Goal: Task Accomplishment & Management: Use online tool/utility

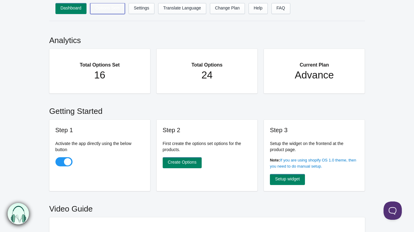
click at [112, 9] on link "Options Sets" at bounding box center [107, 8] width 35 height 11
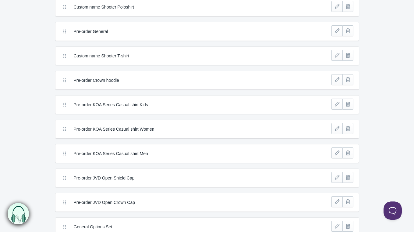
scroll to position [50, 0]
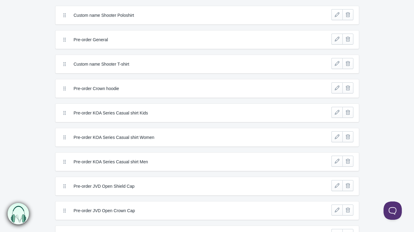
click at [99, 39] on label "Pre-order General" at bounding box center [185, 40] width 222 height 6
click at [64, 40] on icon at bounding box center [65, 40] width 6 height 6
click at [337, 41] on link at bounding box center [337, 39] width 11 height 11
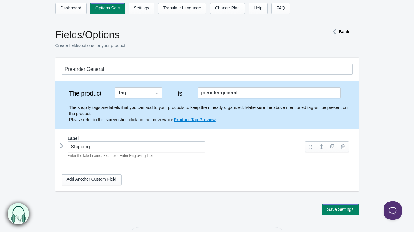
click at [62, 146] on icon at bounding box center [62, 145] width 0 height 9
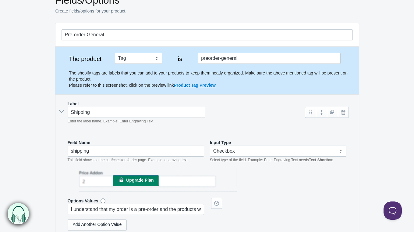
scroll to position [16, 0]
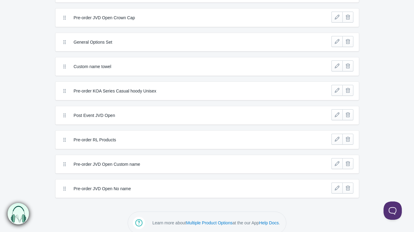
scroll to position [251, 0]
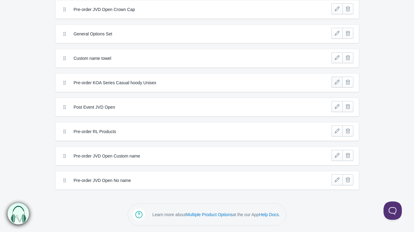
click at [337, 82] on link at bounding box center [337, 81] width 11 height 11
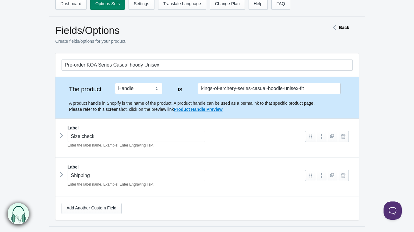
scroll to position [3, 0]
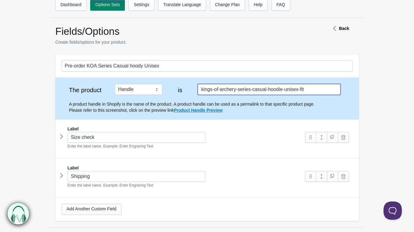
click at [322, 90] on input "kings-of-archery-series-casual-hoodie-unisex-fit" at bounding box center [269, 89] width 143 height 11
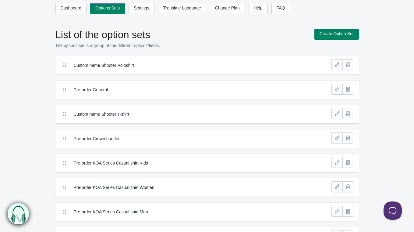
click at [91, 138] on label "Pre-order Crown hoodie" at bounding box center [185, 138] width 222 height 6
click at [337, 137] on link at bounding box center [337, 137] width 11 height 11
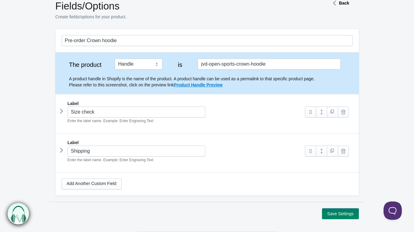
scroll to position [56, 0]
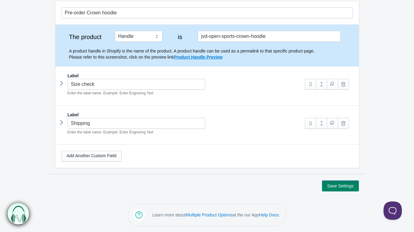
click at [62, 84] on icon at bounding box center [62, 83] width 0 height 9
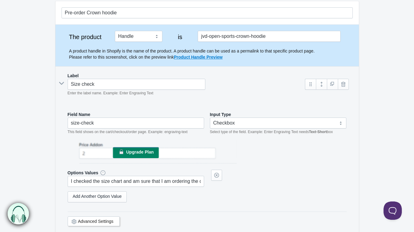
click at [62, 83] on icon at bounding box center [61, 83] width 9 height 0
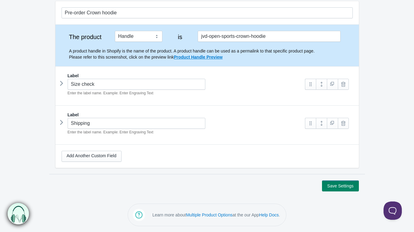
scroll to position [0, 0]
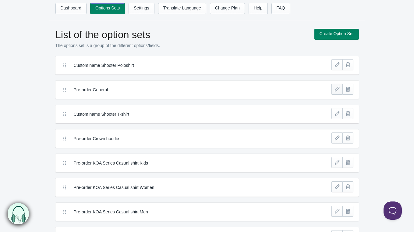
click at [337, 88] on link at bounding box center [337, 89] width 11 height 11
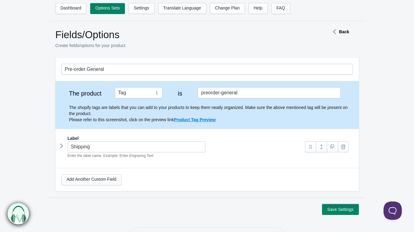
click at [62, 146] on icon at bounding box center [62, 145] width 0 height 9
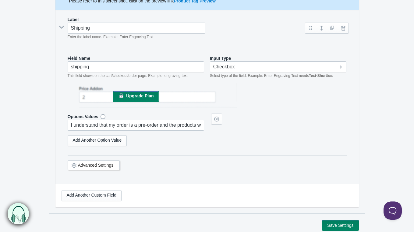
scroll to position [141, 0]
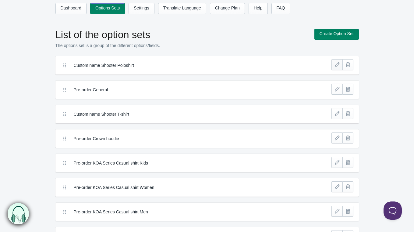
click at [337, 64] on link at bounding box center [337, 64] width 11 height 11
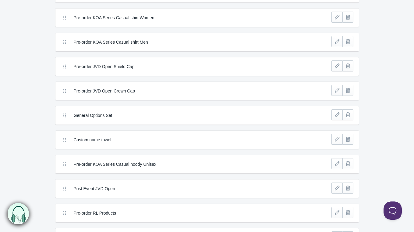
scroll to position [171, 0]
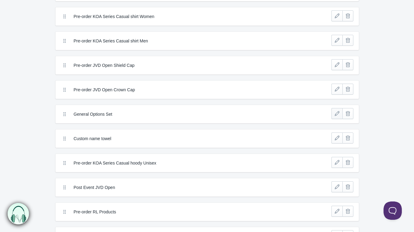
click at [337, 111] on link at bounding box center [337, 113] width 11 height 11
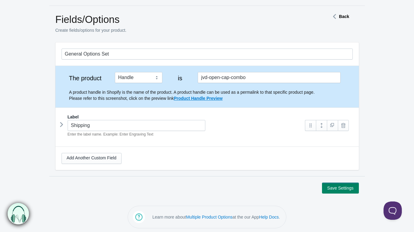
scroll to position [17, 0]
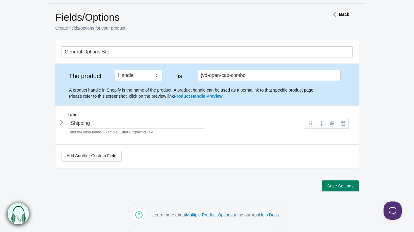
click at [62, 121] on icon at bounding box center [62, 122] width 0 height 9
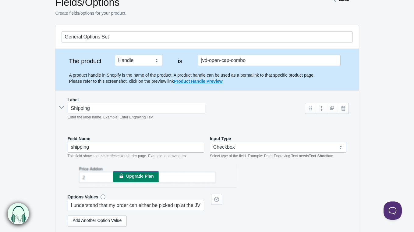
scroll to position [31, 0]
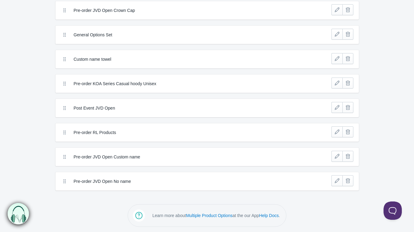
scroll to position [251, 0]
click at [65, 107] on icon at bounding box center [65, 107] width 6 height 6
click at [337, 105] on link at bounding box center [337, 106] width 11 height 11
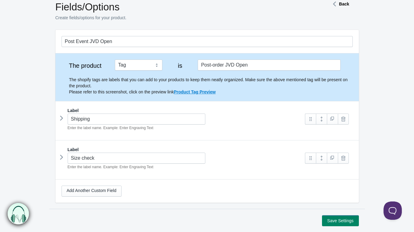
scroll to position [33, 0]
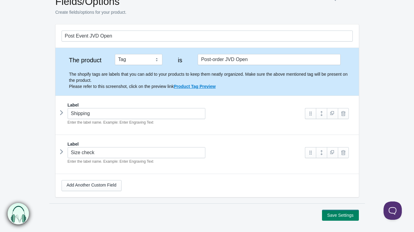
click at [62, 150] on icon at bounding box center [62, 151] width 0 height 9
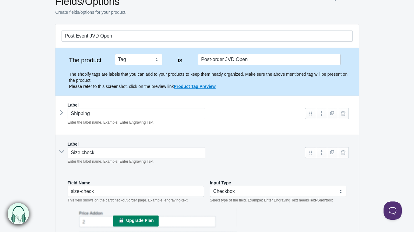
click at [61, 151] on icon at bounding box center [61, 151] width 9 height 0
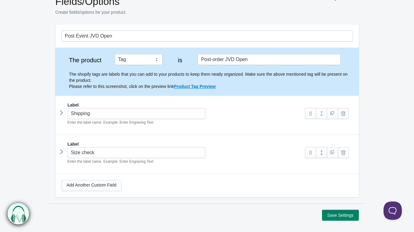
click at [62, 113] on icon at bounding box center [62, 112] width 0 height 9
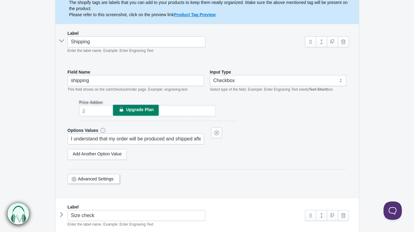
scroll to position [106, 0]
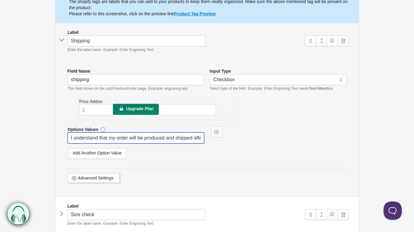
drag, startPoint x: 170, startPoint y: 137, endPoint x: 230, endPoint y: 138, distance: 60.7
click at [230, 138] on div "Options Values I understand that my order will be produced and shipped after th…" at bounding box center [207, 134] width 279 height 17
click at [172, 138] on input "I understand that my order will be produced and shipped after the JVD Open Even…" at bounding box center [136, 137] width 137 height 11
drag, startPoint x: 177, startPoint y: 138, endPoint x: 249, endPoint y: 139, distance: 72.2
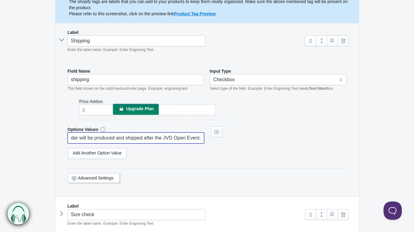
click at [249, 139] on div "Options Values I understand that my order will be produced and shipped after th…" at bounding box center [207, 134] width 279 height 17
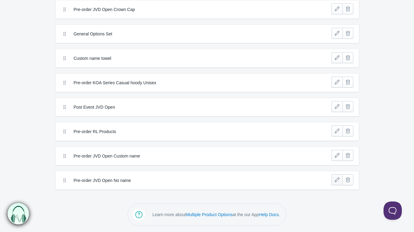
click at [336, 180] on link at bounding box center [337, 179] width 11 height 11
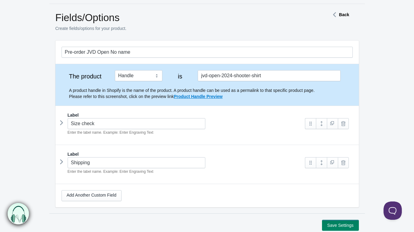
scroll to position [25, 0]
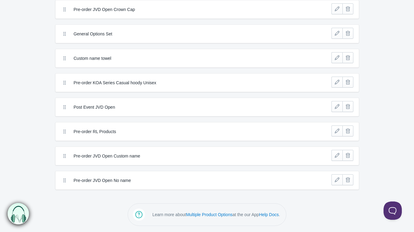
scroll to position [239, 0]
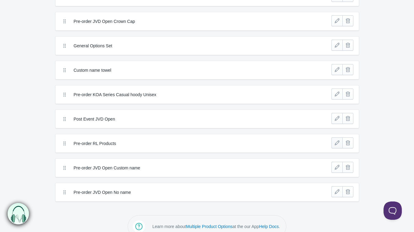
click at [337, 142] on link at bounding box center [337, 142] width 11 height 11
click at [338, 118] on link at bounding box center [337, 118] width 11 height 11
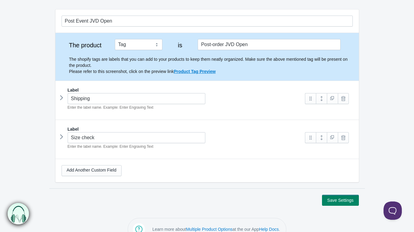
scroll to position [62, 0]
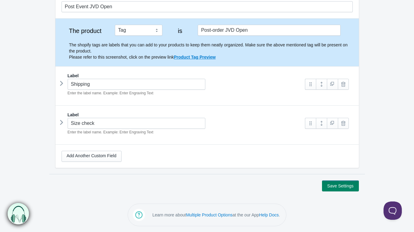
click at [62, 83] on icon at bounding box center [62, 83] width 0 height 9
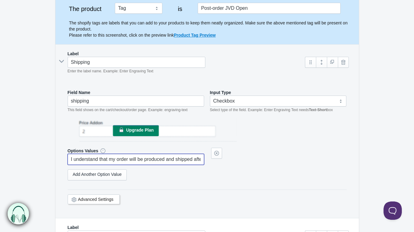
scroll to position [0, 53]
drag, startPoint x: 162, startPoint y: 158, endPoint x: 234, endPoint y: 165, distance: 72.3
click at [234, 165] on div "Options Values I understand that my order will be produced and shipped after th…" at bounding box center [207, 166] width 279 height 37
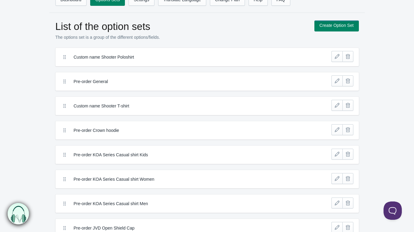
scroll to position [9, 0]
click at [336, 55] on link at bounding box center [337, 55] width 11 height 11
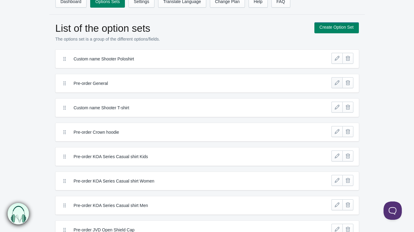
click at [338, 82] on link at bounding box center [337, 82] width 11 height 11
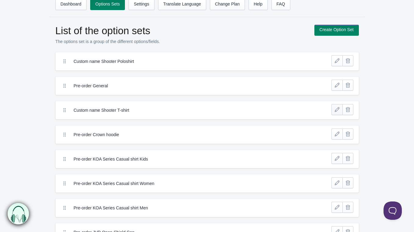
click at [335, 110] on link at bounding box center [337, 109] width 11 height 11
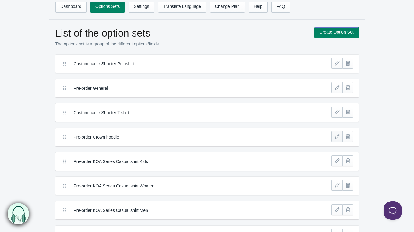
click at [335, 135] on link at bounding box center [337, 136] width 11 height 11
click at [336, 161] on link at bounding box center [337, 160] width 11 height 11
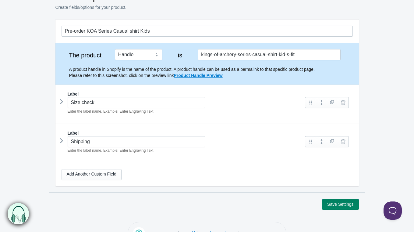
scroll to position [46, 0]
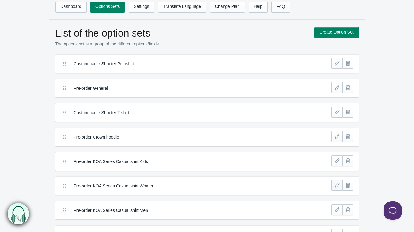
click at [337, 184] on link at bounding box center [337, 185] width 11 height 11
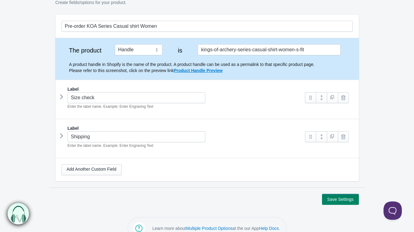
scroll to position [51, 0]
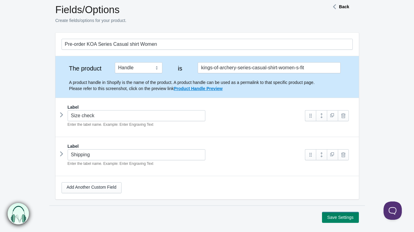
scroll to position [26, 0]
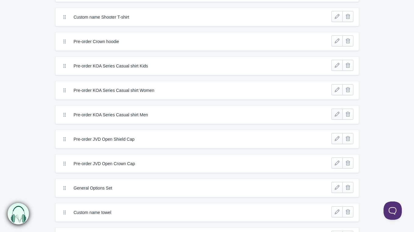
scroll to position [105, 0]
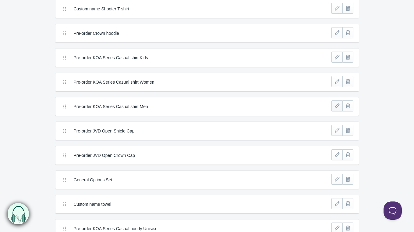
click at [336, 103] on link at bounding box center [337, 105] width 11 height 11
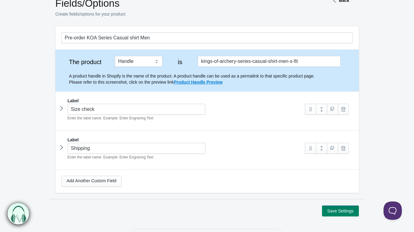
scroll to position [44, 0]
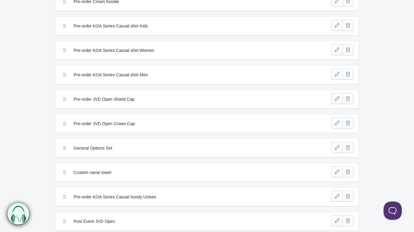
scroll to position [146, 0]
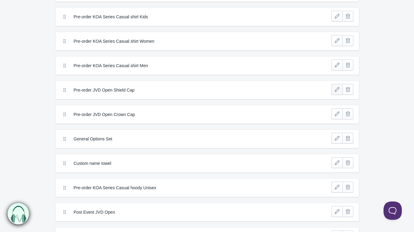
click at [337, 88] on link at bounding box center [337, 89] width 11 height 11
click at [336, 116] on link at bounding box center [337, 113] width 11 height 11
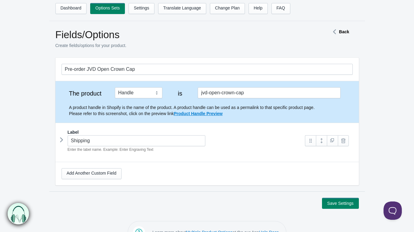
click at [62, 136] on icon at bounding box center [62, 139] width 0 height 9
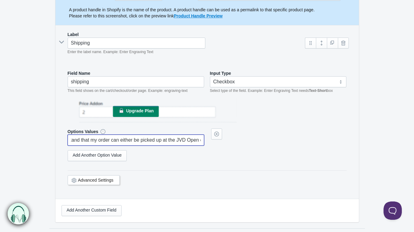
scroll to position [0, 55]
drag, startPoint x: 141, startPoint y: 140, endPoint x: 200, endPoint y: 179, distance: 70.8
click at [200, 179] on div "Field Name shipping This field shows on the cart/checkout/order page. Example: …" at bounding box center [207, 131] width 291 height 134
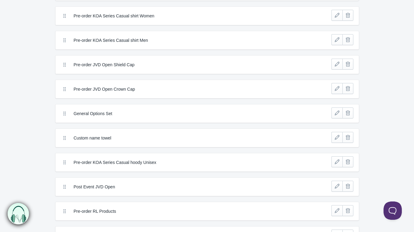
scroll to position [172, 0]
click at [339, 112] on link at bounding box center [337, 111] width 11 height 11
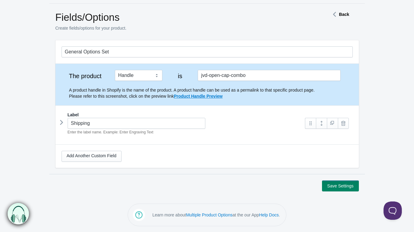
scroll to position [17, 0]
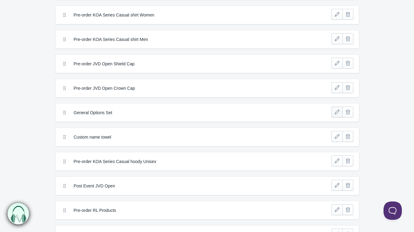
click at [335, 113] on link at bounding box center [337, 111] width 11 height 11
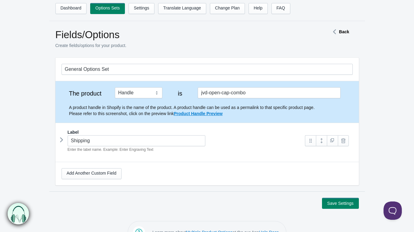
scroll to position [10, 0]
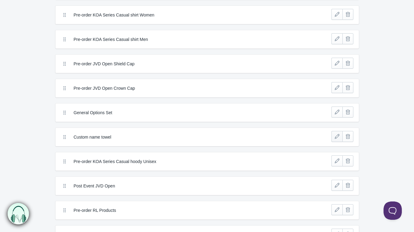
click at [335, 136] on link at bounding box center [337, 136] width 11 height 11
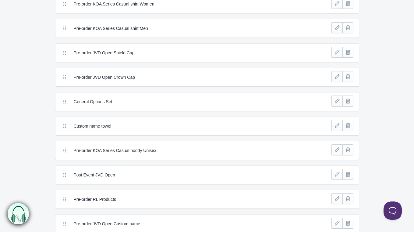
scroll to position [188, 0]
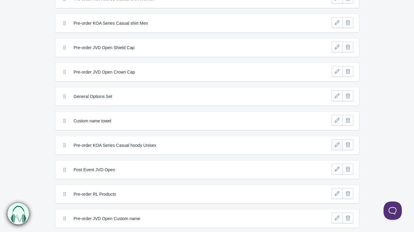
click at [336, 146] on link at bounding box center [337, 144] width 11 height 11
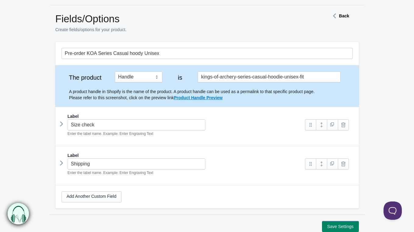
scroll to position [16, 0]
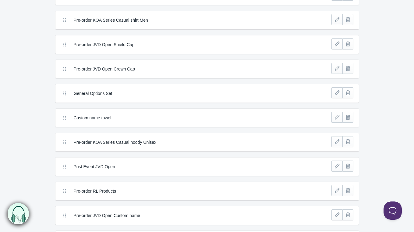
scroll to position [192, 0]
click at [335, 166] on link at bounding box center [337, 165] width 11 height 11
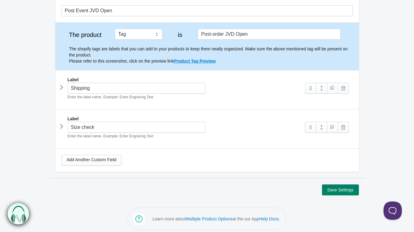
scroll to position [62, 0]
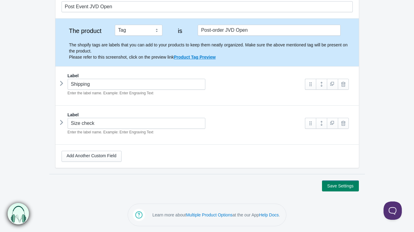
click at [62, 82] on icon at bounding box center [62, 83] width 0 height 9
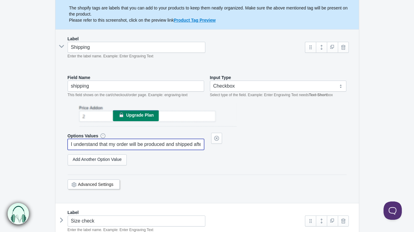
scroll to position [0, 53]
drag, startPoint x: 175, startPoint y: 144, endPoint x: 211, endPoint y: 160, distance: 39.3
click at [211, 160] on div "Options Values I understand that my order will be produced and shipped after th…" at bounding box center [207, 151] width 279 height 37
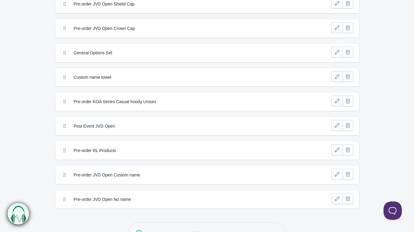
scroll to position [240, 0]
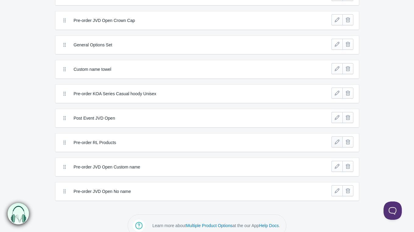
click at [336, 142] on link at bounding box center [337, 141] width 11 height 11
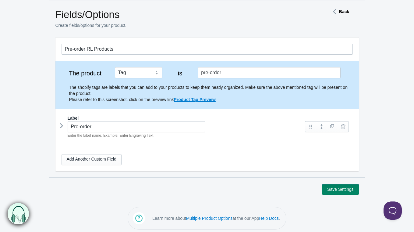
scroll to position [23, 0]
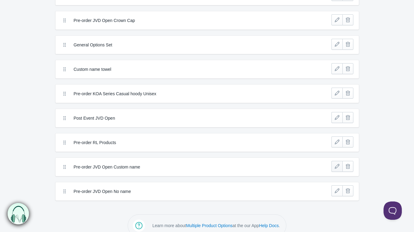
click at [337, 166] on link at bounding box center [337, 166] width 11 height 11
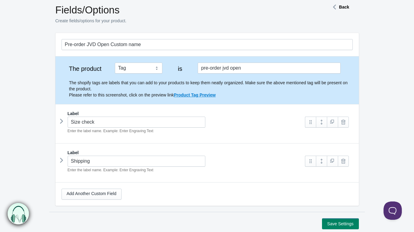
scroll to position [26, 0]
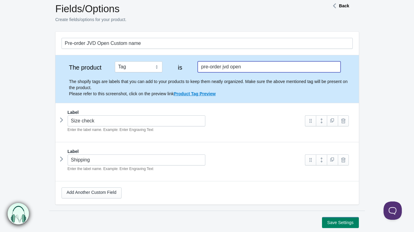
drag, startPoint x: 255, startPoint y: 69, endPoint x: 187, endPoint y: 68, distance: 67.7
click at [187, 68] on div "The product Tag Vendor Type URL Handle All Products is pre-order jvd open The s…" at bounding box center [207, 78] width 291 height 35
click at [13, 122] on form "Pre-order JVD Open Custom name The product Tag Vendor Type URL Handle All Produ…" at bounding box center [207, 130] width 414 height 196
